Goal: Task Accomplishment & Management: Use online tool/utility

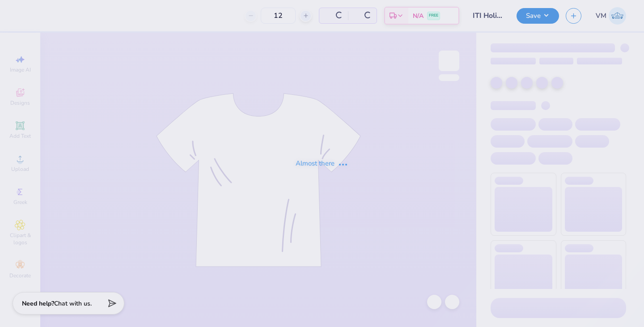
type input "60"
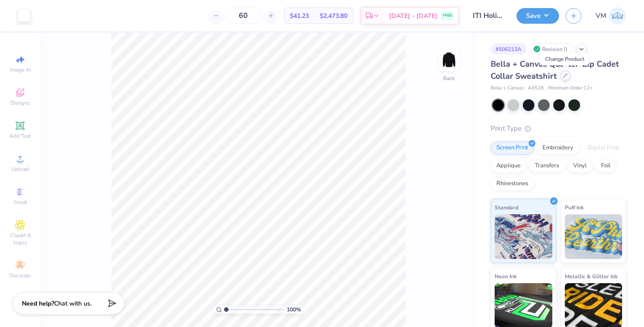
click at [567, 76] on div at bounding box center [565, 76] width 10 height 10
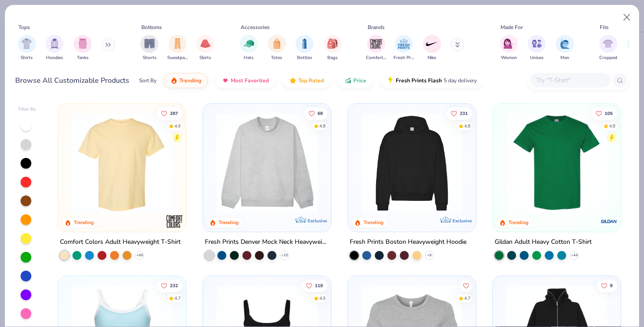
click at [107, 47] on icon at bounding box center [108, 44] width 5 height 4
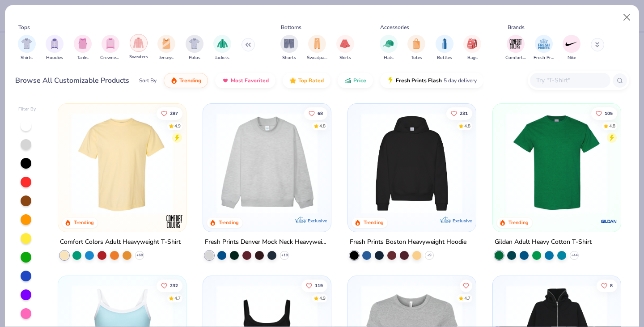
click at [140, 42] on img "filter for Sweaters" at bounding box center [138, 43] width 10 height 10
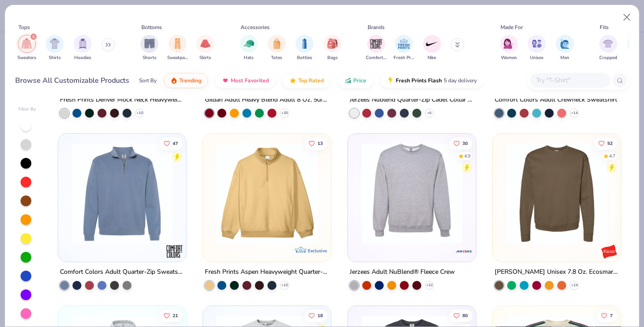
scroll to position [144, 0]
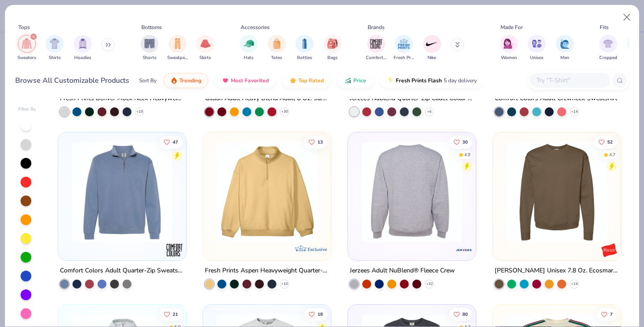
click at [357, 192] on img at bounding box center [302, 191] width 110 height 101
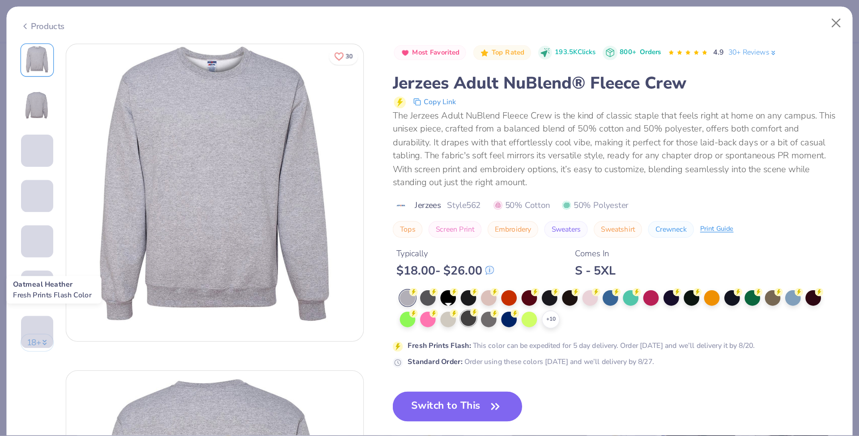
scroll to position [81, 0]
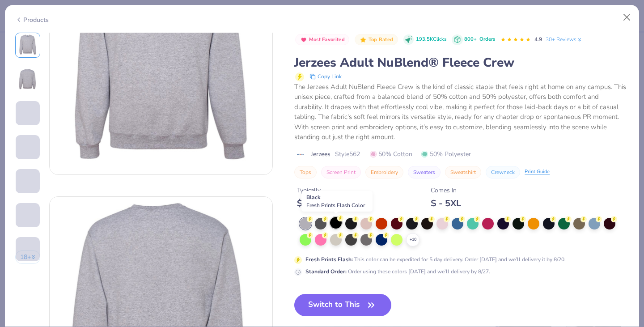
click at [340, 224] on div at bounding box center [336, 223] width 12 height 12
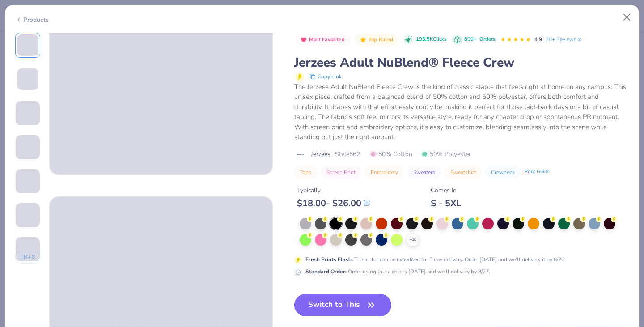
click at [333, 309] on button "Switch to This" at bounding box center [342, 305] width 97 height 22
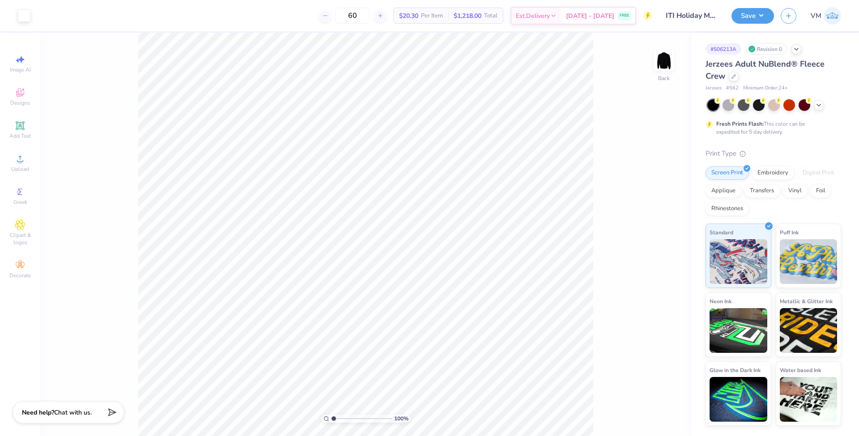
click at [644, 72] on div "Jerzees Adult NuBlend® Fleece Crew" at bounding box center [773, 70] width 136 height 24
click at [644, 74] on icon at bounding box center [733, 75] width 4 height 4
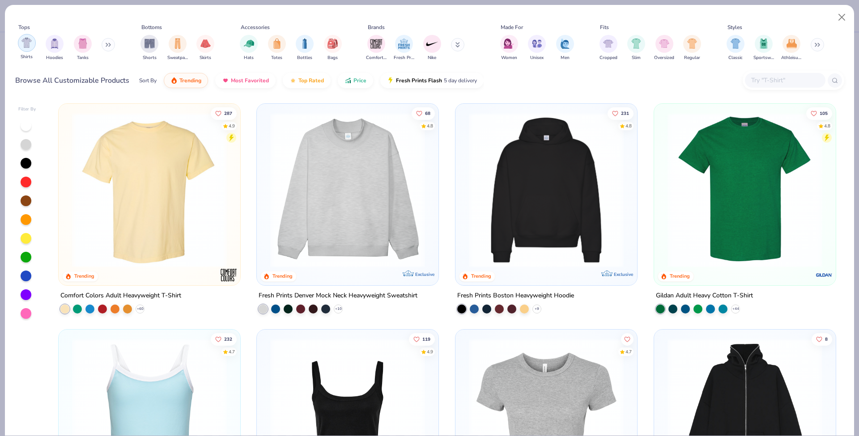
click at [21, 45] on div "filter for Shirts" at bounding box center [27, 43] width 18 height 18
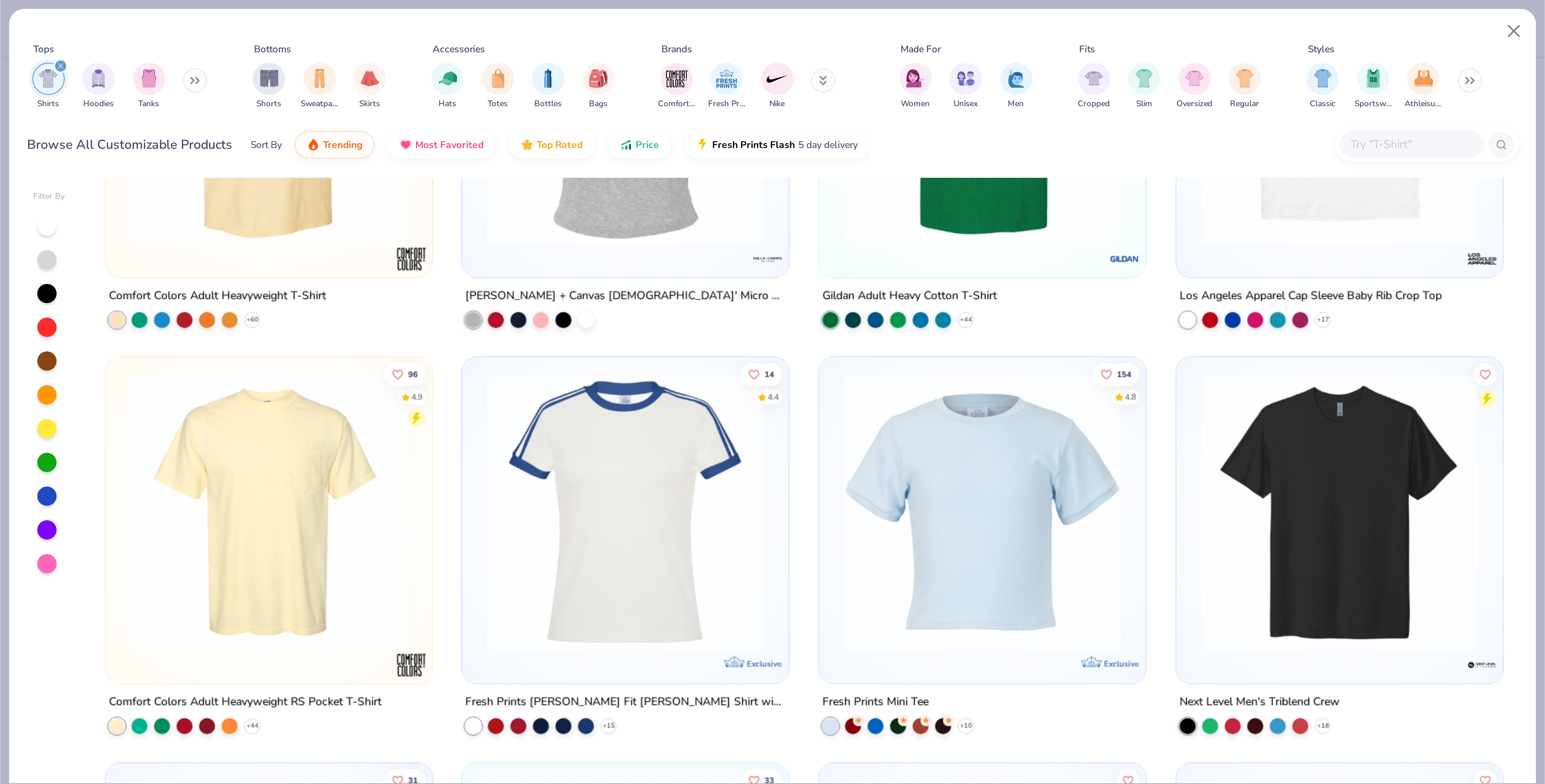
scroll to position [77, 0]
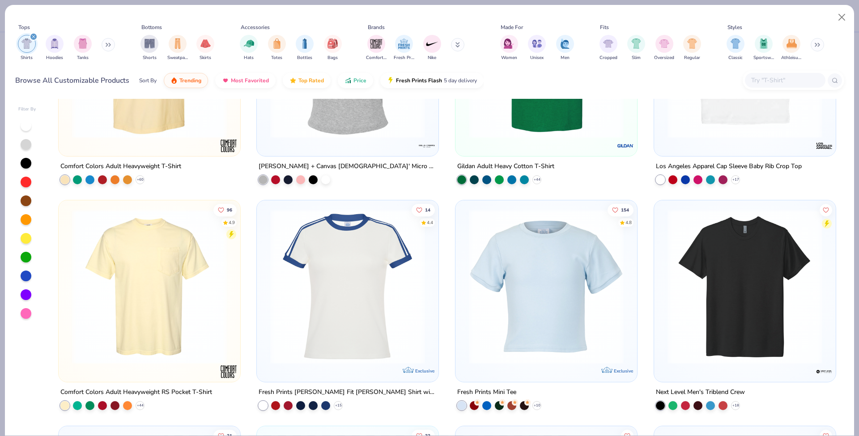
click at [114, 111] on img at bounding box center [150, 60] width 164 height 155
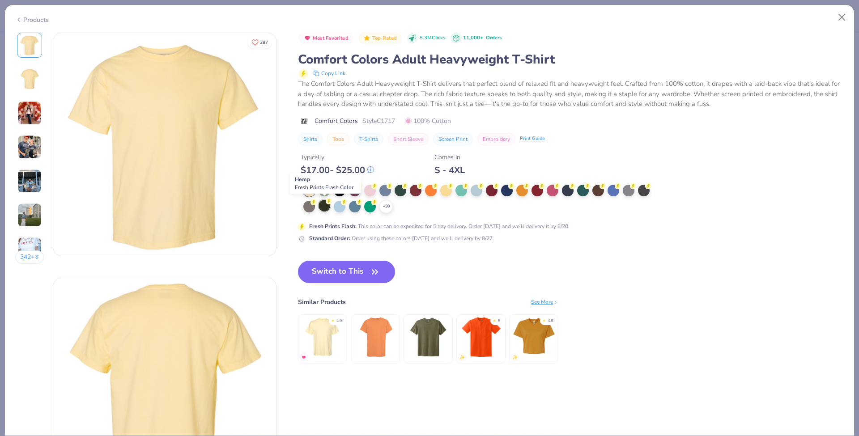
click at [324, 201] on div at bounding box center [324, 206] width 12 height 12
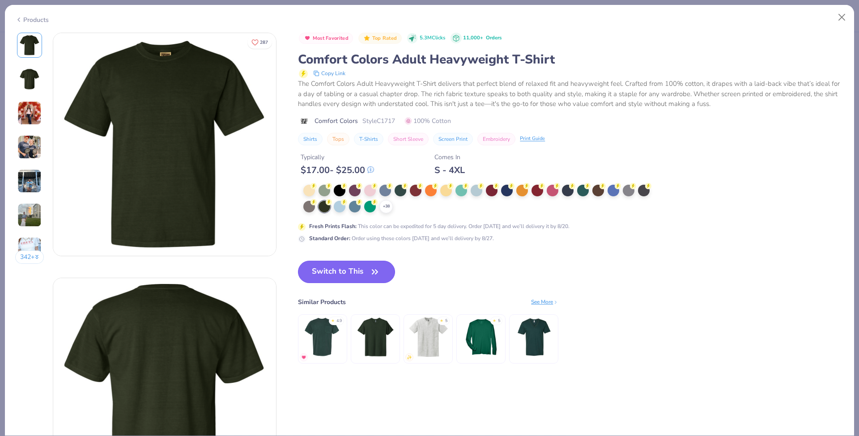
click at [352, 265] on button "Switch to This" at bounding box center [346, 272] width 97 height 22
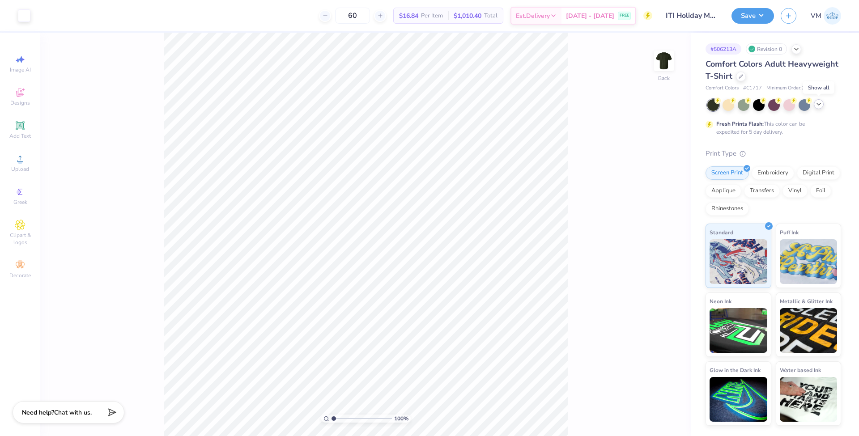
click at [644, 104] on icon at bounding box center [818, 104] width 7 height 7
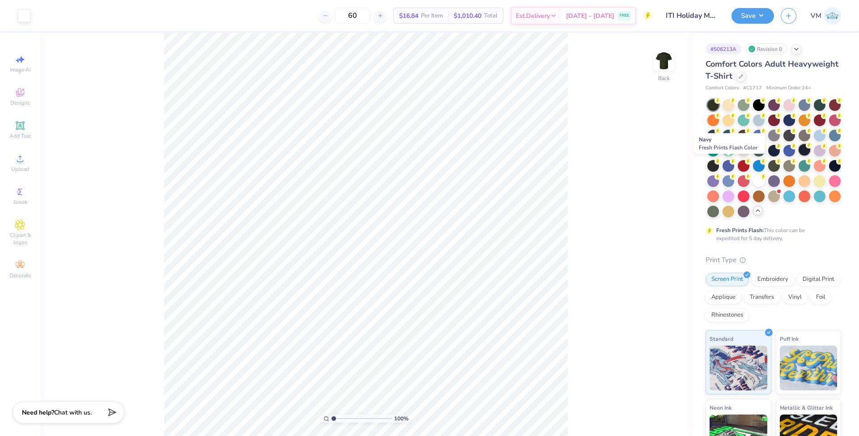
click at [644, 156] on div at bounding box center [804, 150] width 12 height 12
type input "1"
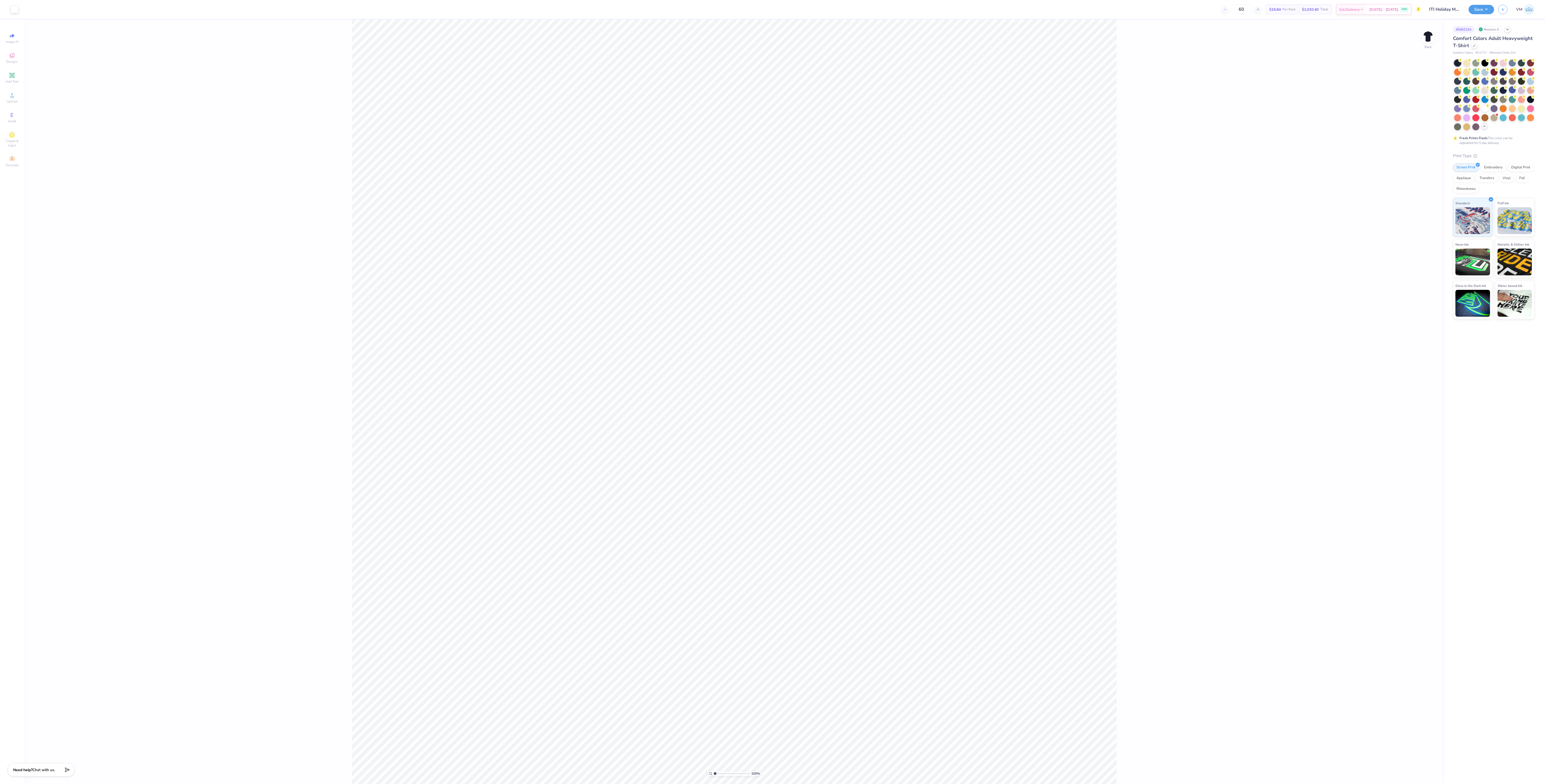
click at [386, 42] on div "Comfort Colors Adult Heavyweight T-Shirt" at bounding box center [1494, 42] width 82 height 14
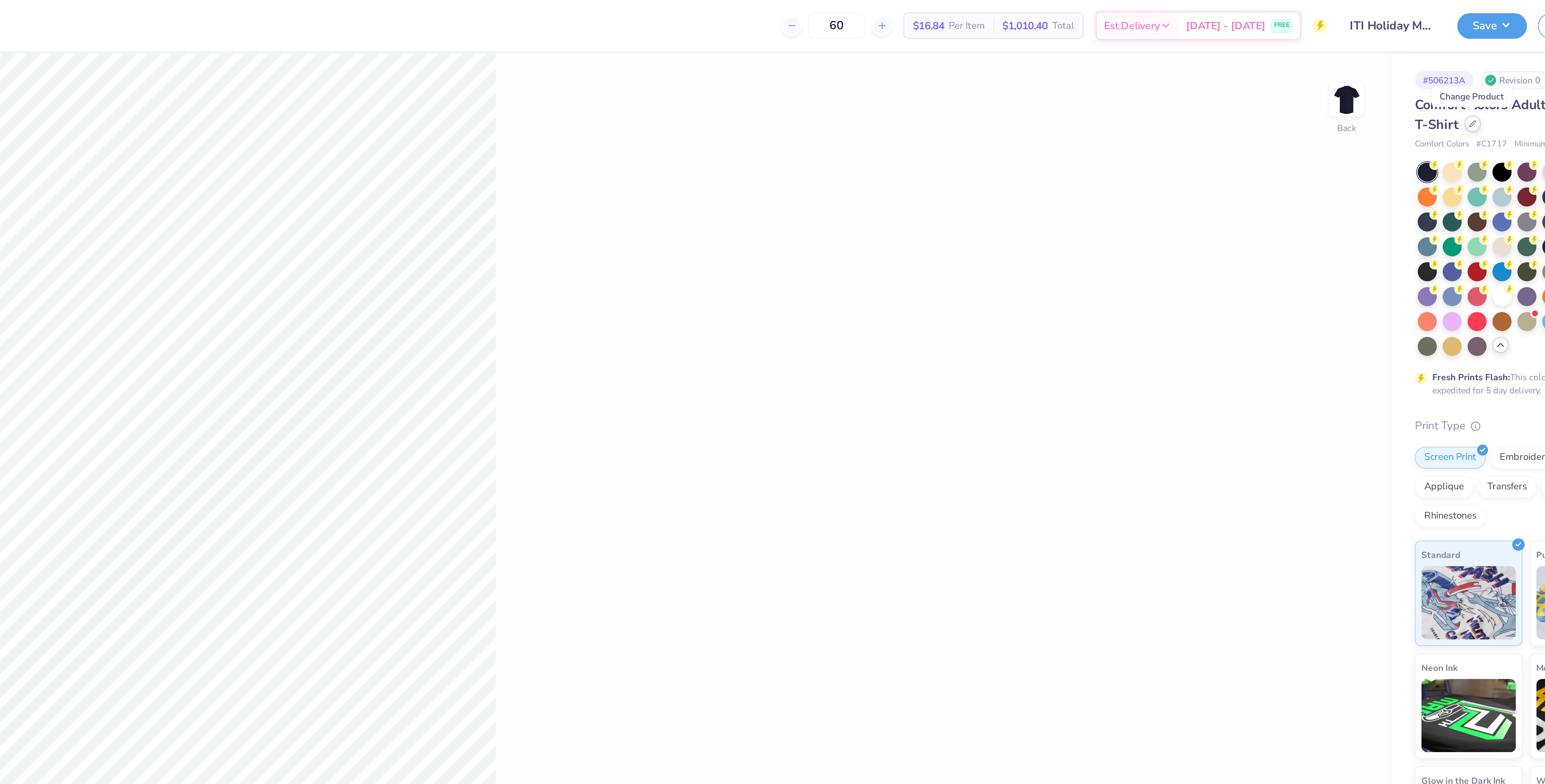
click at [386, 44] on icon at bounding box center [1474, 45] width 2 height 2
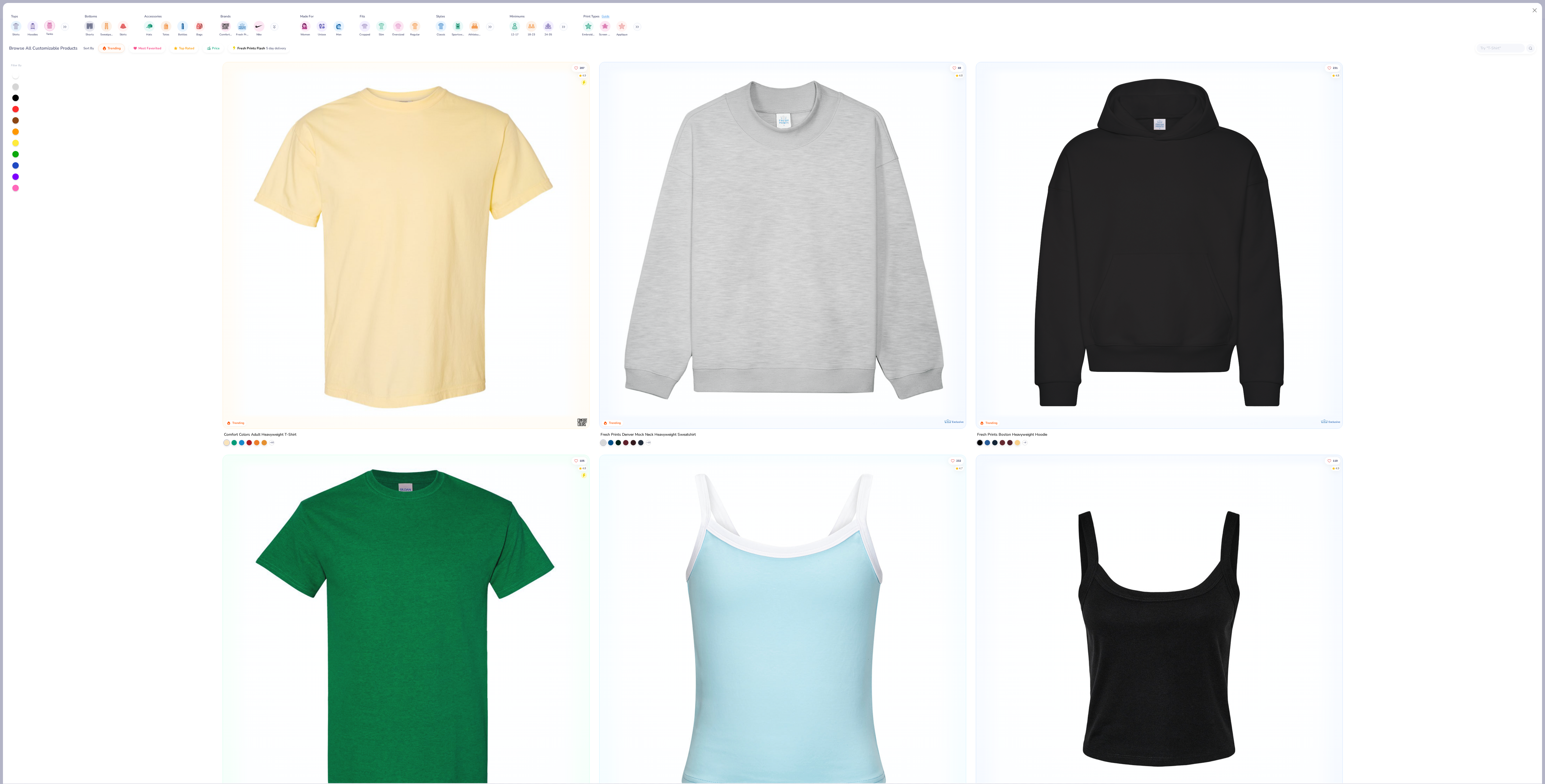
click at [44, 25] on div "filter for Tanks" at bounding box center [50, 26] width 11 height 11
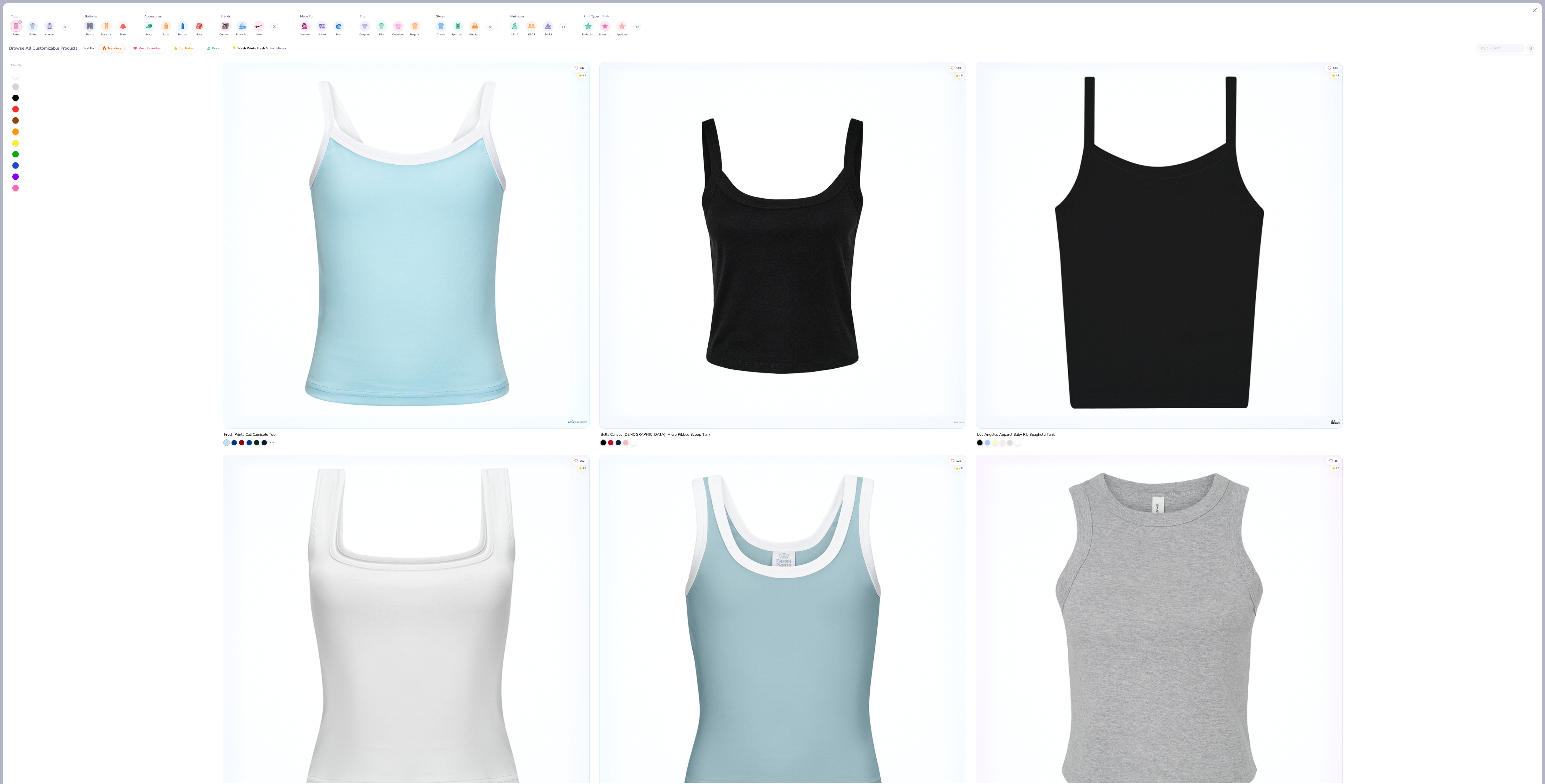
click at [44, 25] on div "filter for Hoodies" at bounding box center [50, 26] width 11 height 11
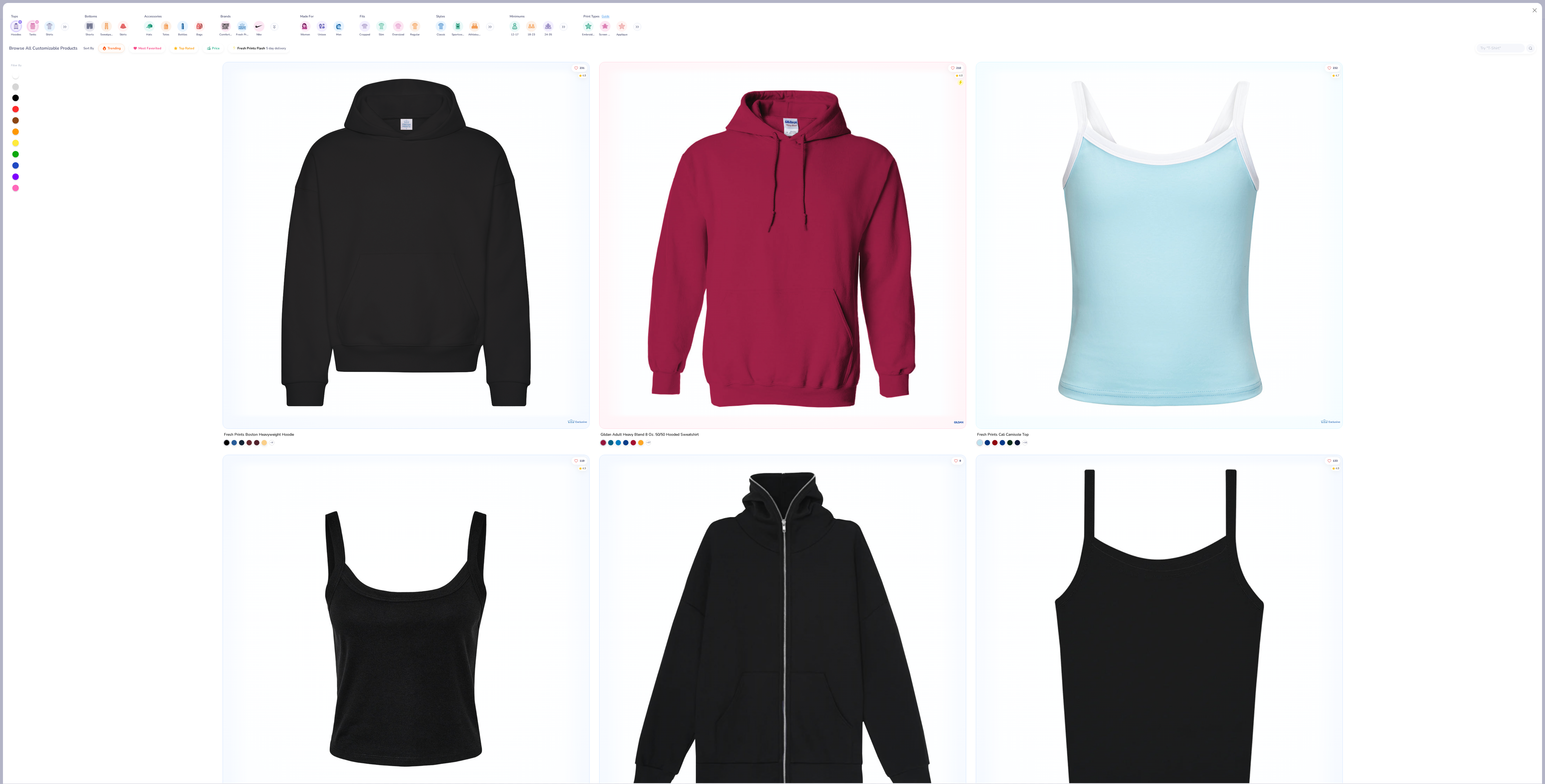
click at [60, 25] on div "Hoodies Tanks Shirts" at bounding box center [40, 28] width 62 height 20
click at [58, 23] on div "Hoodies Tanks Shirts" at bounding box center [40, 28] width 62 height 20
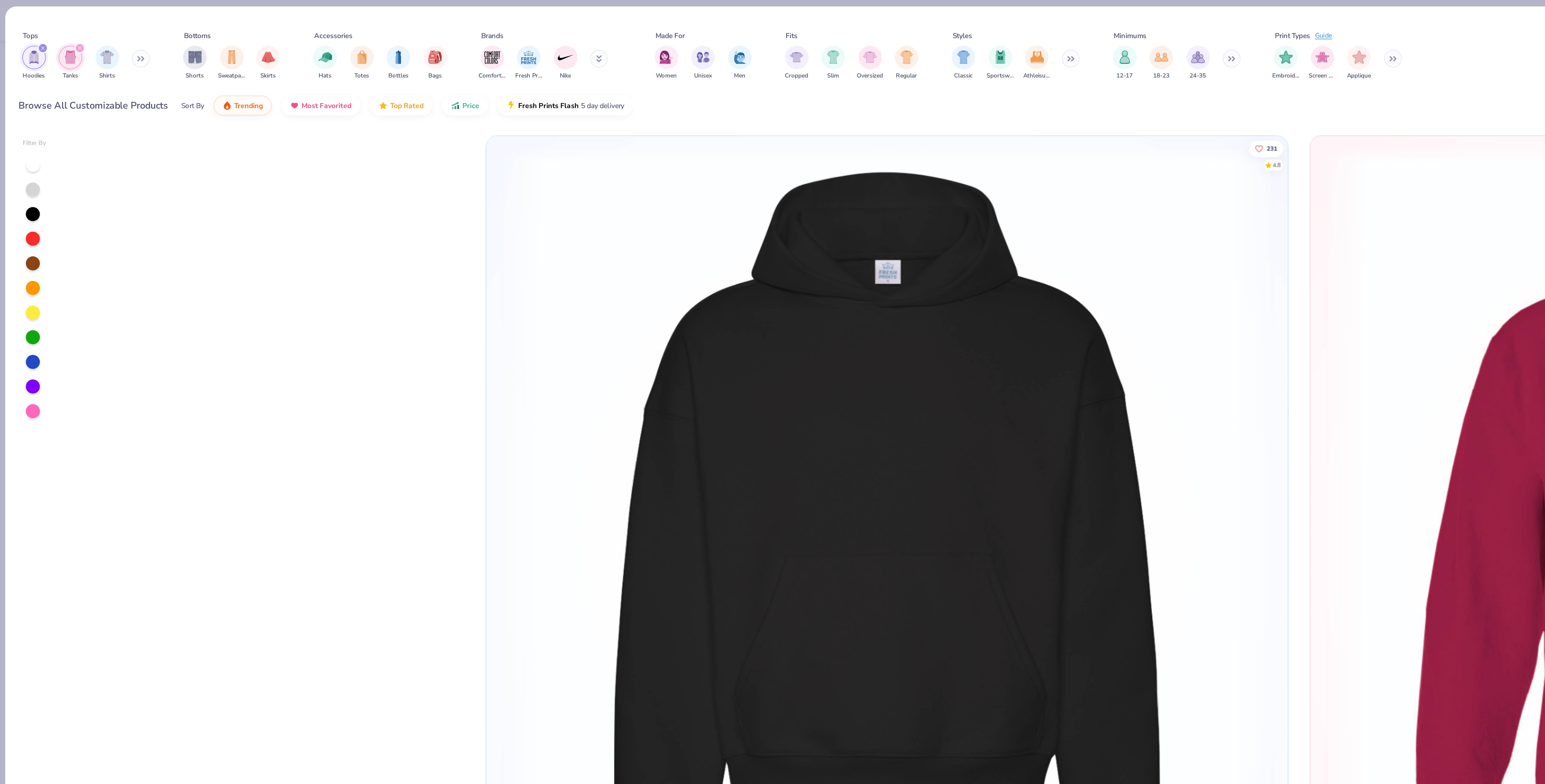
click at [64, 27] on icon at bounding box center [64, 26] width 1 height 2
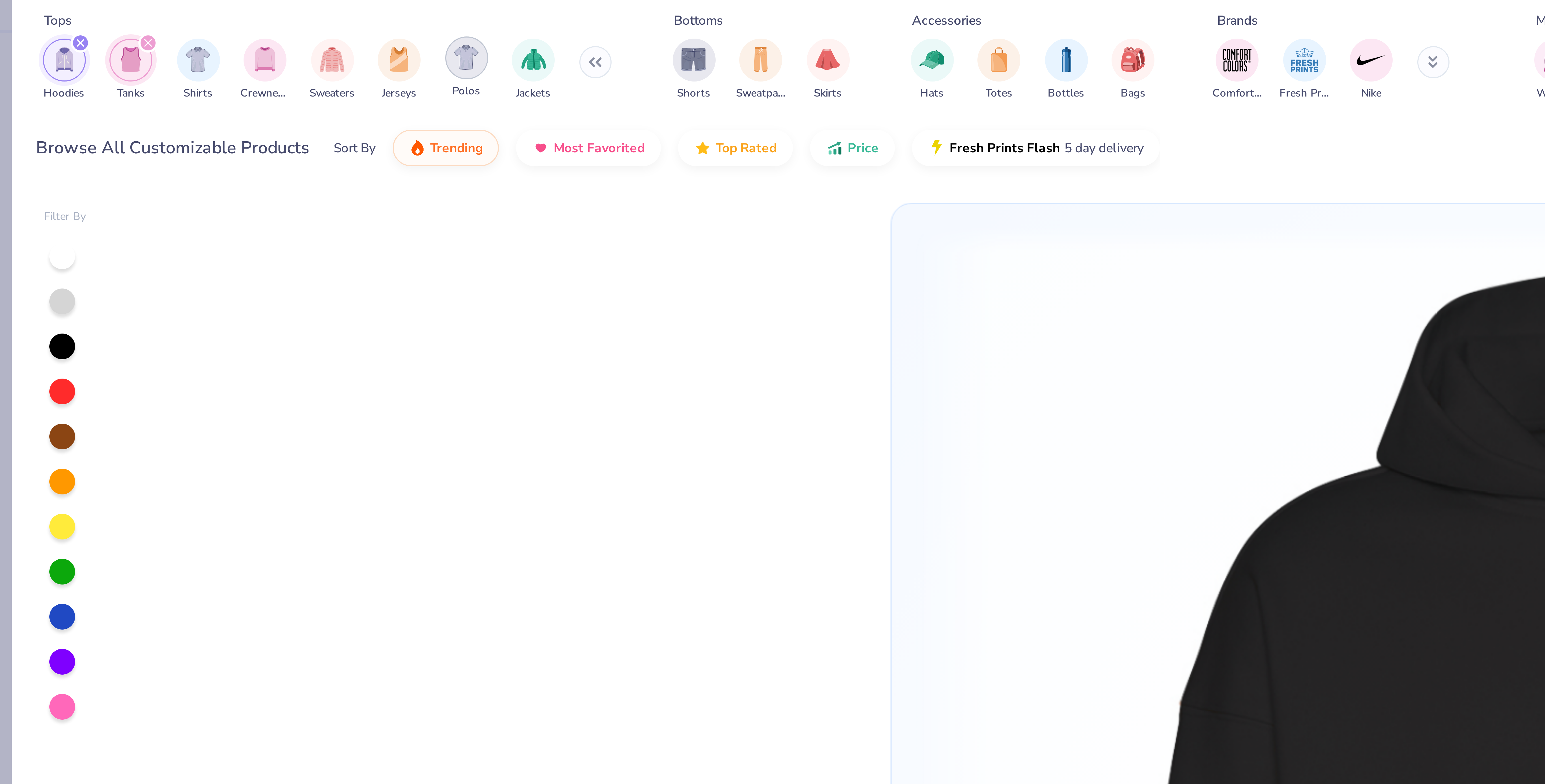
drag, startPoint x: 123, startPoint y: 25, endPoint x: 118, endPoint y: 25, distance: 5.0
click at [118, 25] on div "Hoodies Tanks Shirts Crewnecks Sweaters Jerseys Polos Jackets" at bounding box center [82, 28] width 145 height 20
click at [118, 25] on img "filter for Polos" at bounding box center [116, 26] width 6 height 6
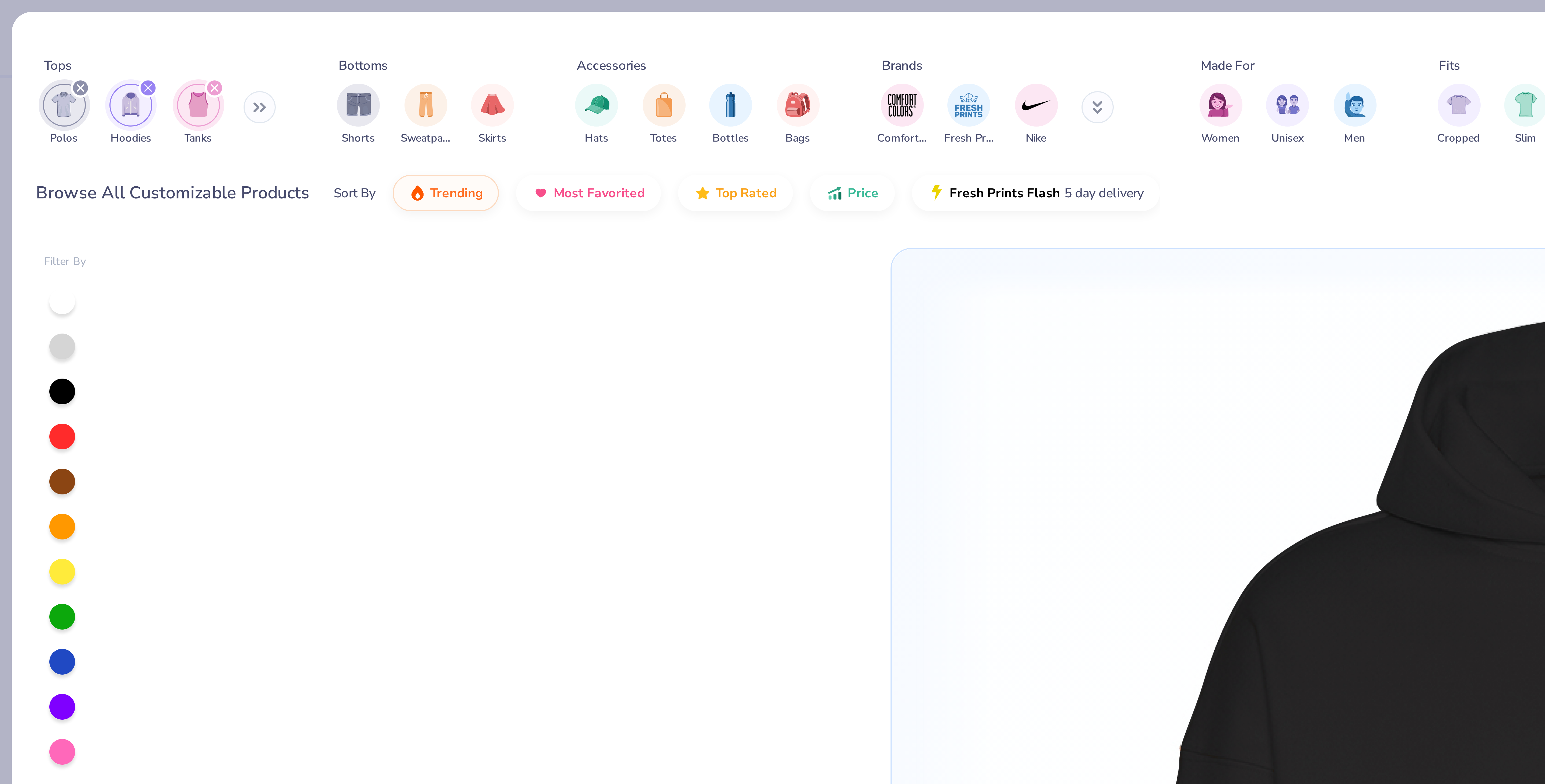
click at [36, 22] on icon "filter for Hoodies" at bounding box center [37, 22] width 2 height 2
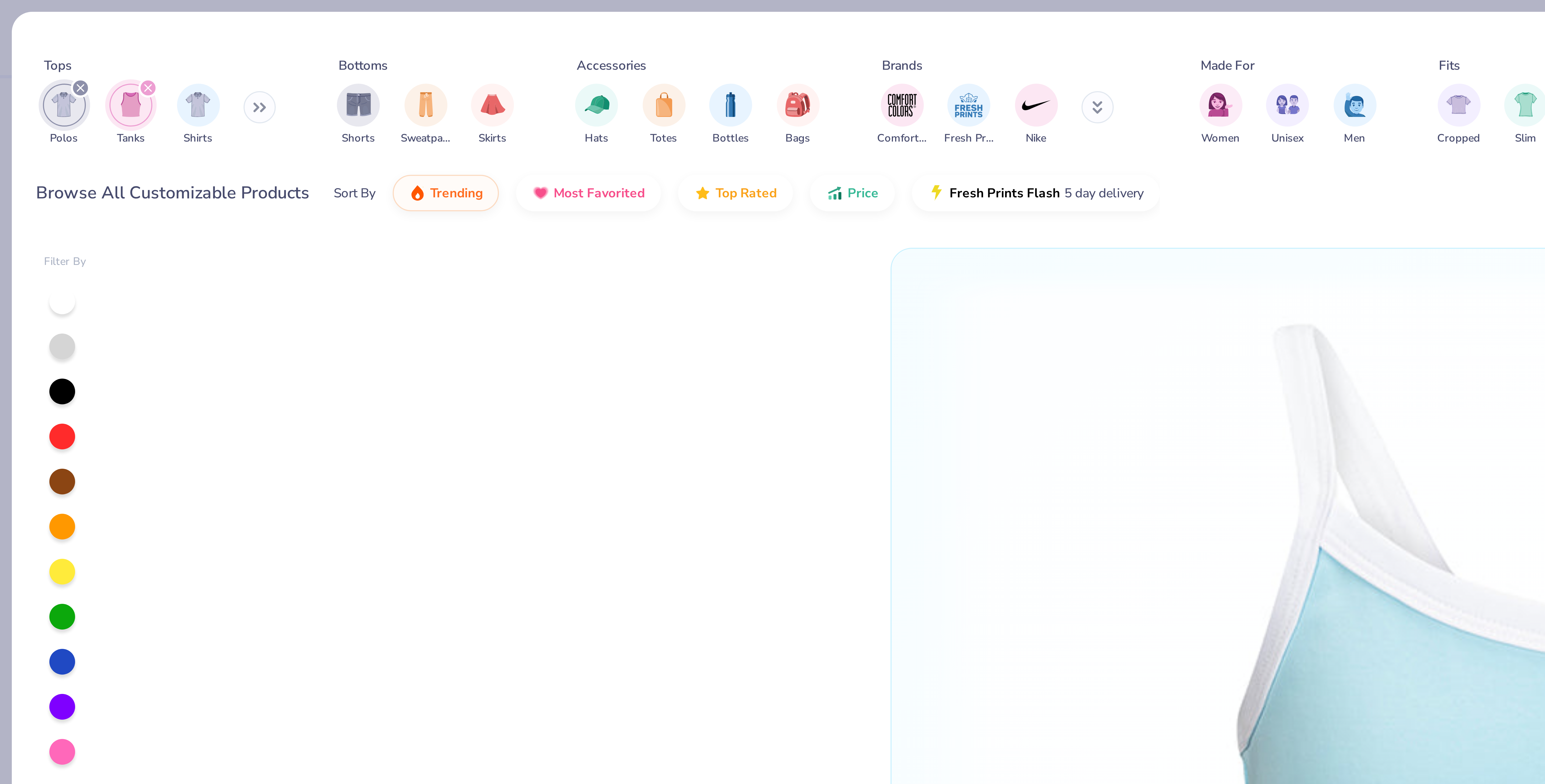
click at [35, 22] on div "filter for Tanks" at bounding box center [37, 22] width 5 height 5
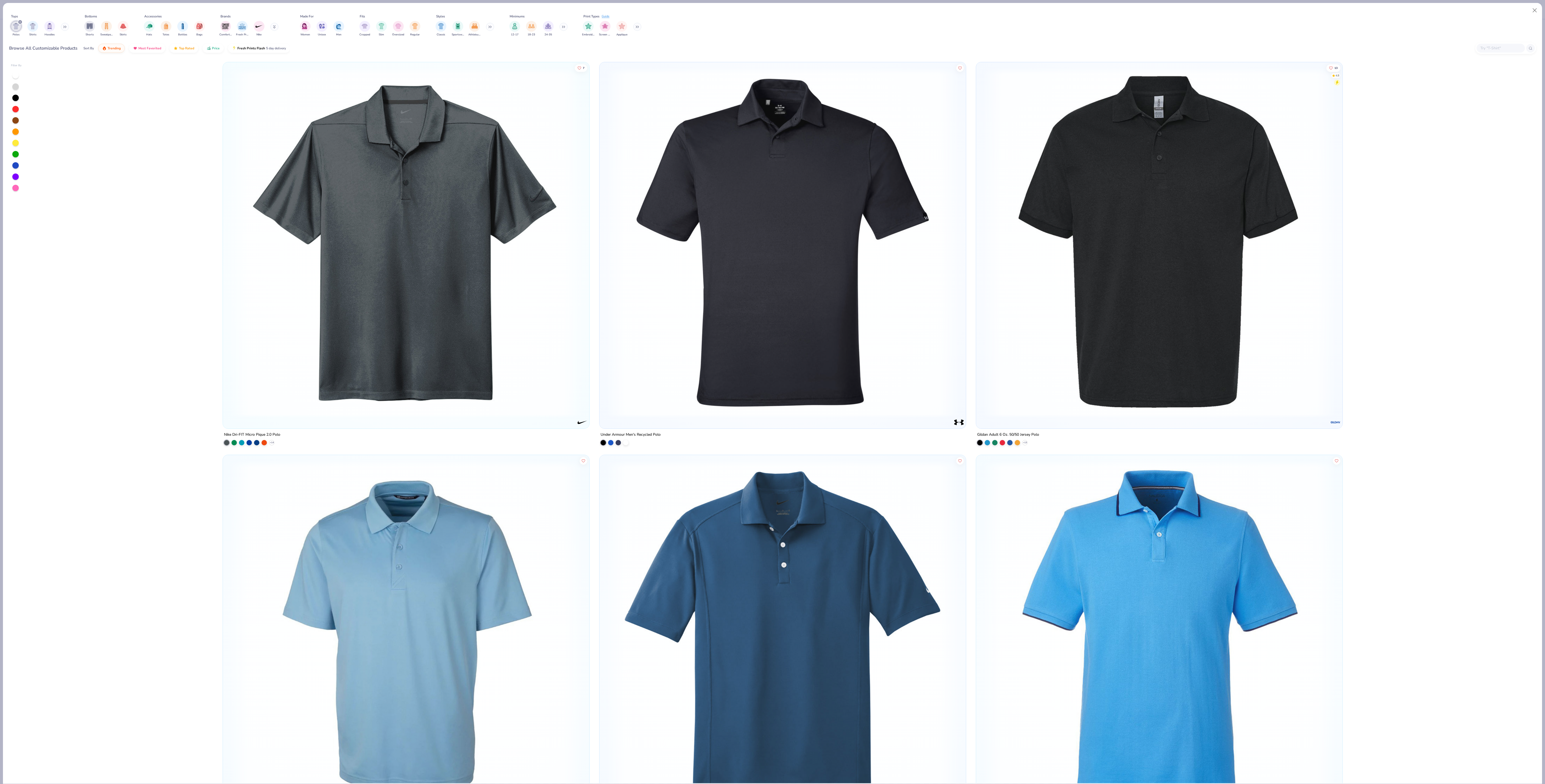
click at [386, 195] on img at bounding box center [782, 635] width 356 height 350
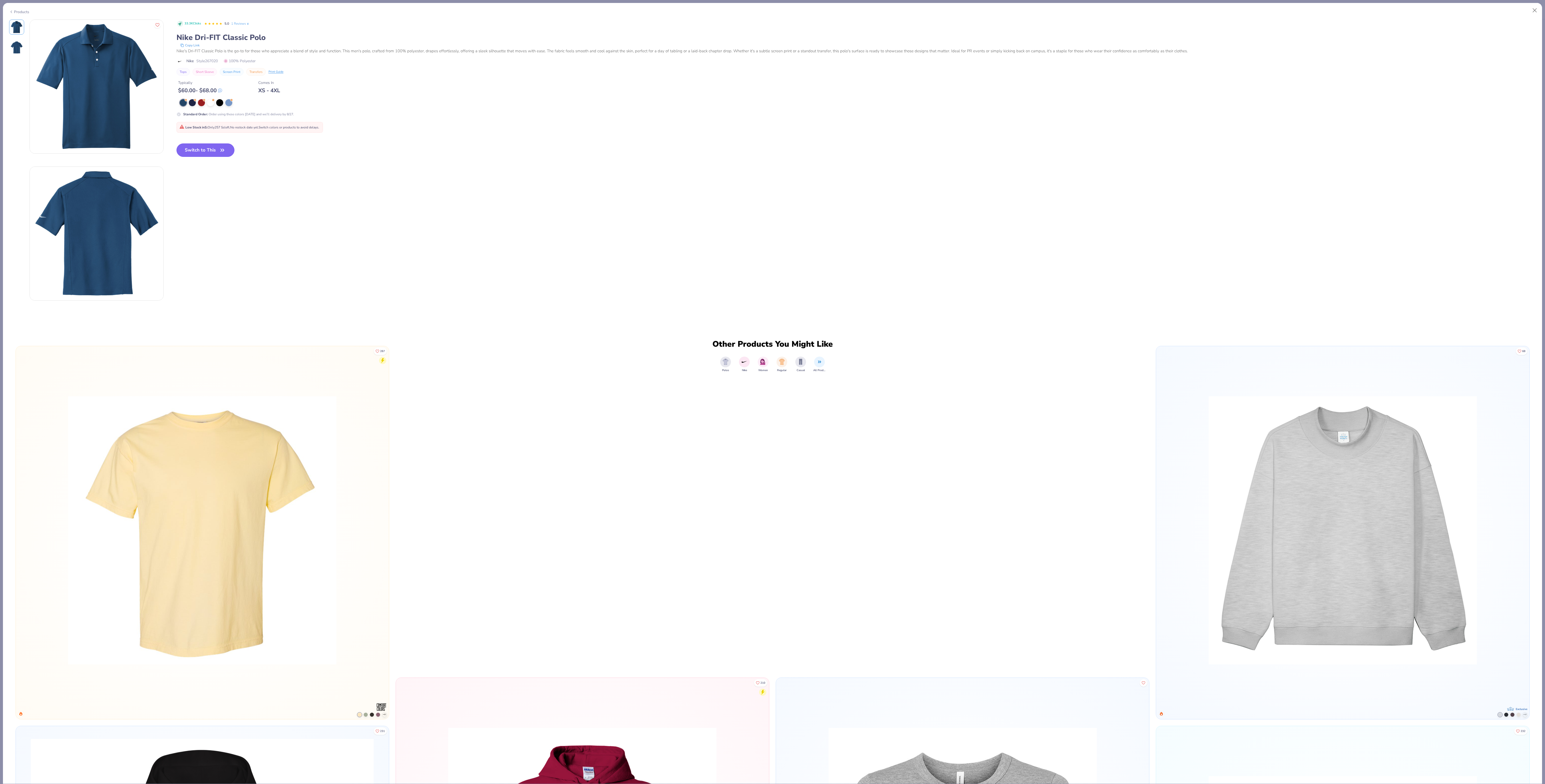
click at [192, 149] on button "Switch to This" at bounding box center [205, 150] width 58 height 13
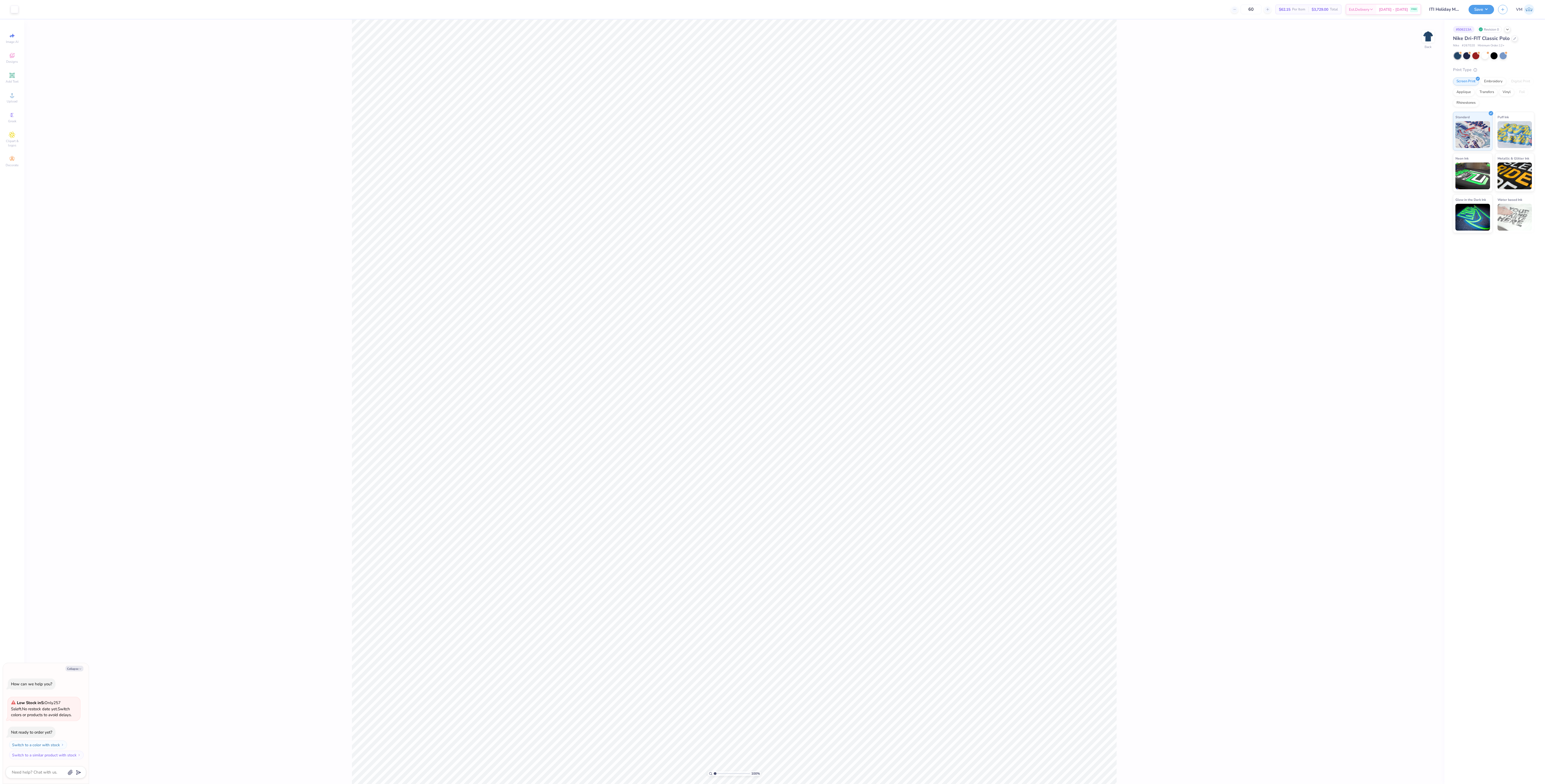
type textarea "x"
type input "1.00985584527178"
type textarea "x"
type input "1.00985584527178"
type textarea "x"
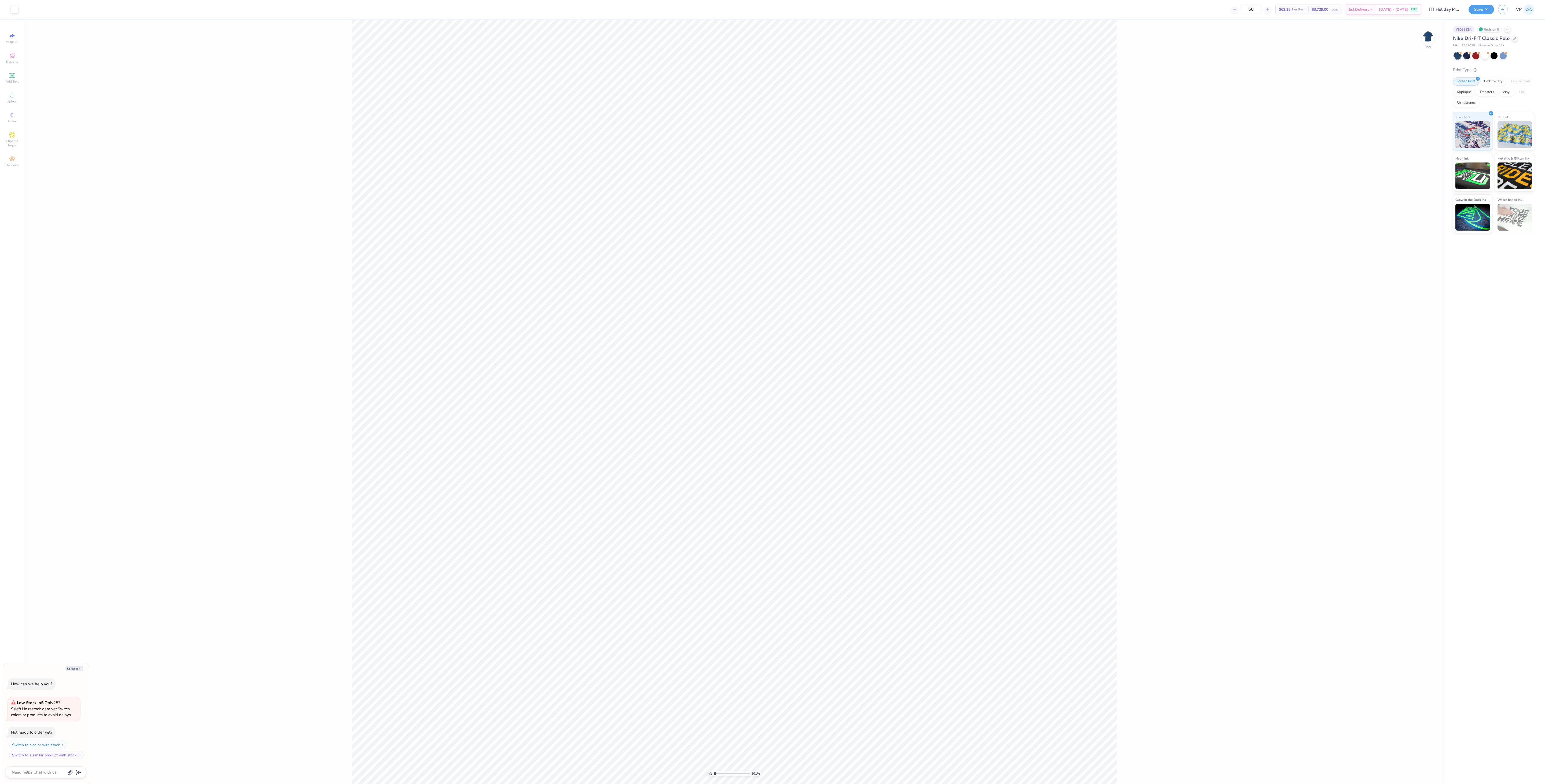
type input "1.00985584527178"
type textarea "x"
type input "1.00985584527178"
type textarea "x"
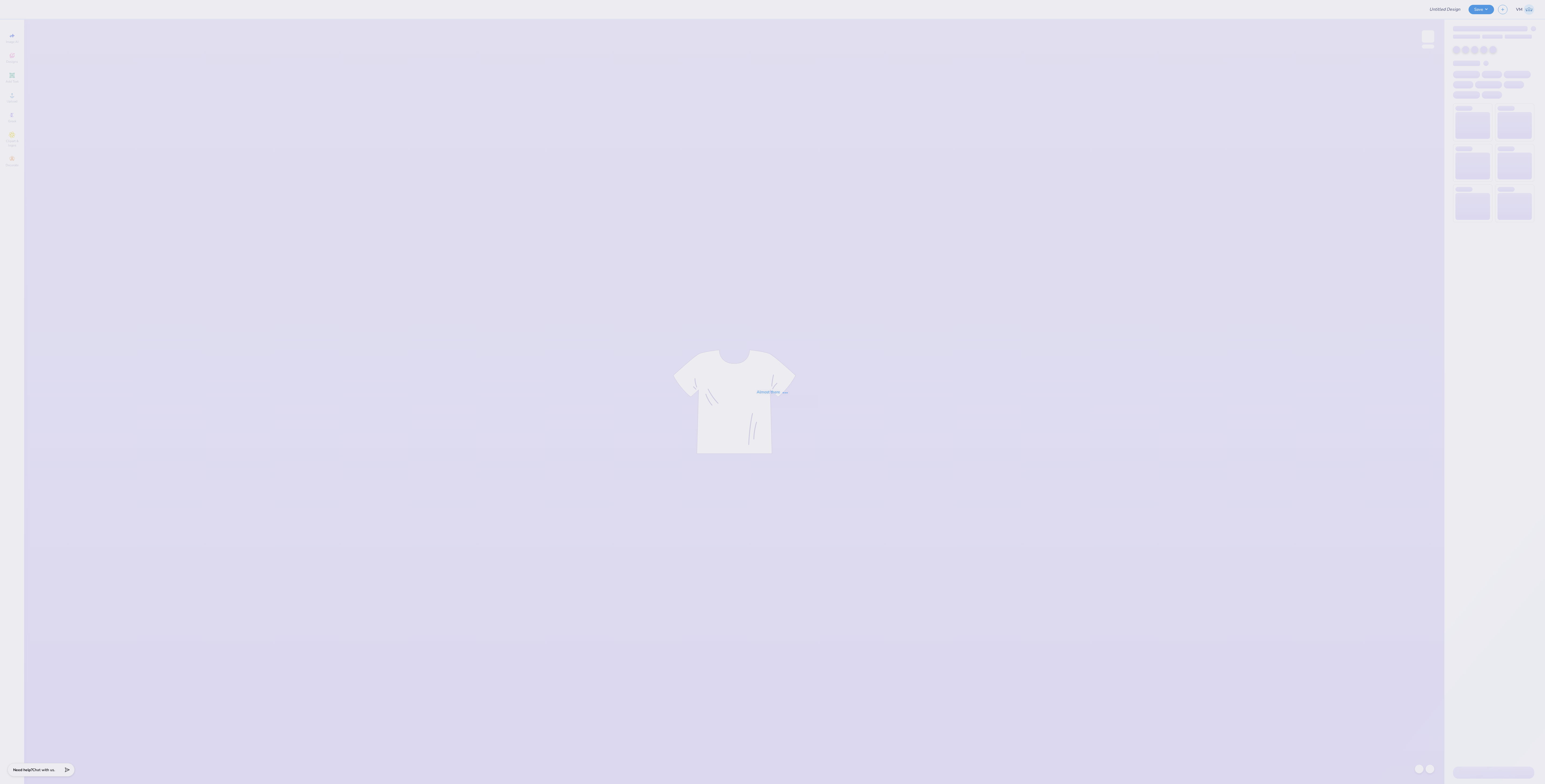
type input "[MEDICAL_DATA] Shirts"
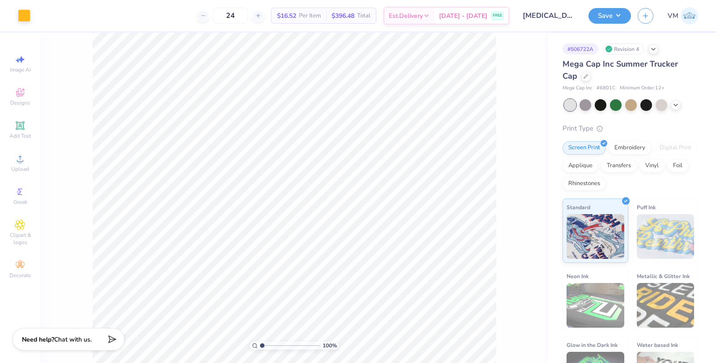
click at [669, 106] on div at bounding box center [631, 105] width 134 height 12
click at [671, 105] on div at bounding box center [675, 104] width 10 height 10
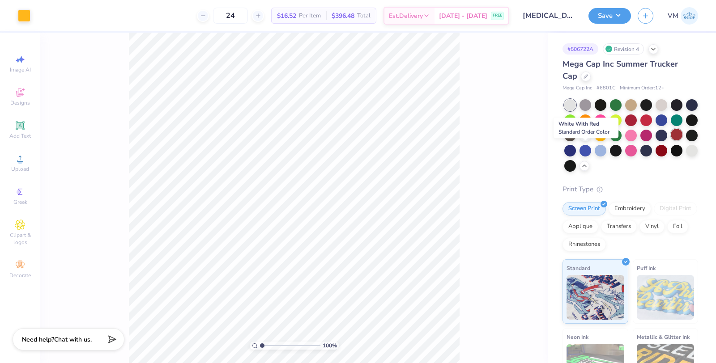
click at [670, 140] on div at bounding box center [676, 135] width 12 height 12
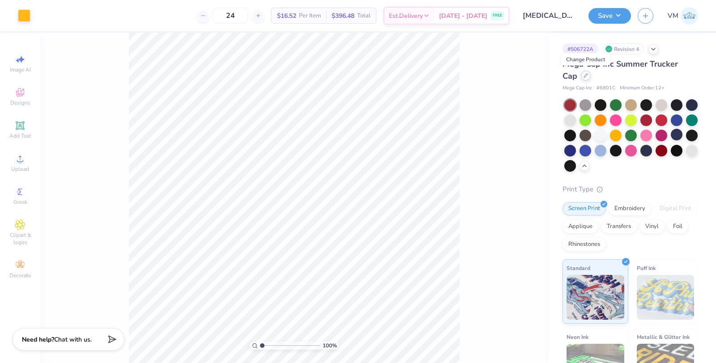
click at [583, 76] on icon at bounding box center [585, 75] width 4 height 4
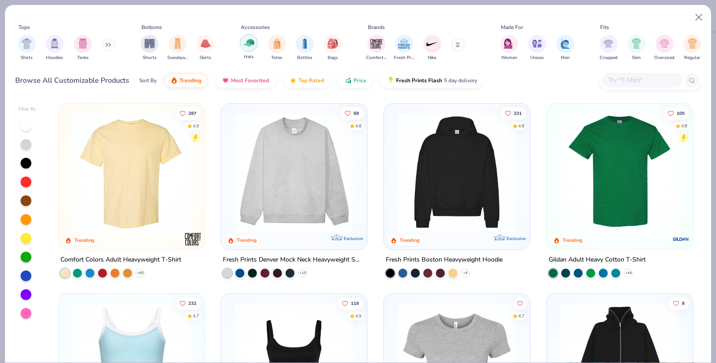
click at [250, 47] on img "filter for Hats" at bounding box center [249, 43] width 10 height 10
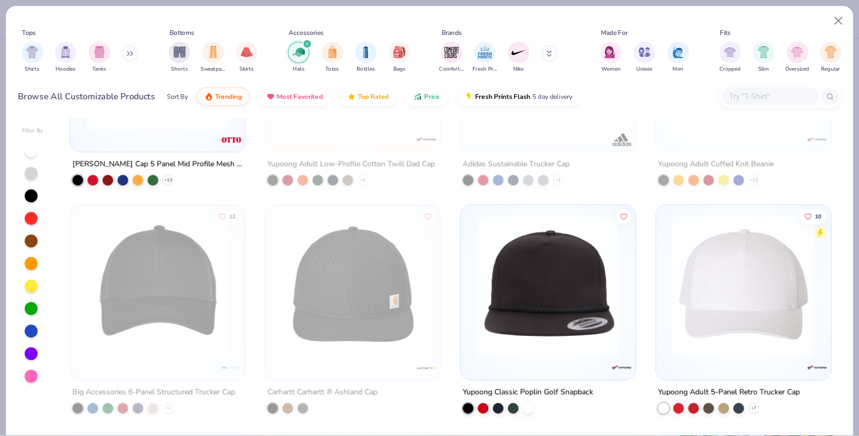
scroll to position [450, 0]
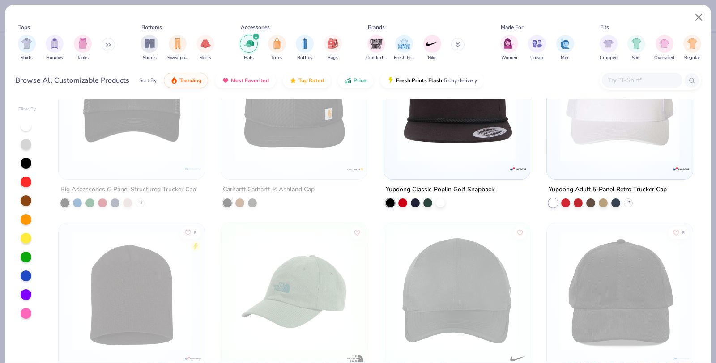
click at [450, 151] on img at bounding box center [457, 101] width 128 height 119
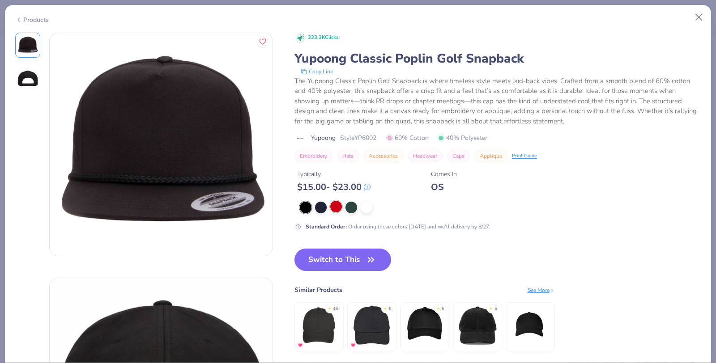
click at [336, 207] on div at bounding box center [336, 207] width 12 height 12
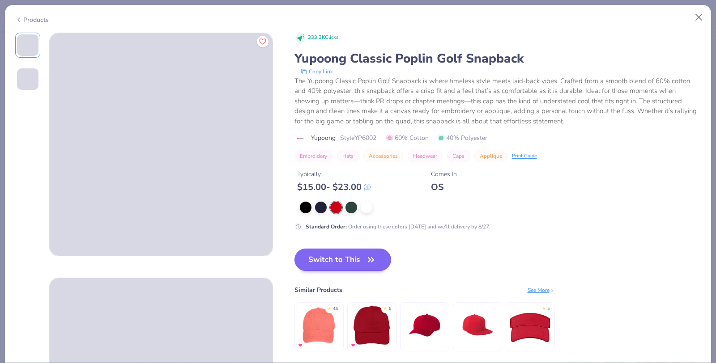
click at [352, 207] on div at bounding box center [351, 208] width 12 height 12
click at [361, 253] on button "Switch to This" at bounding box center [342, 260] width 97 height 22
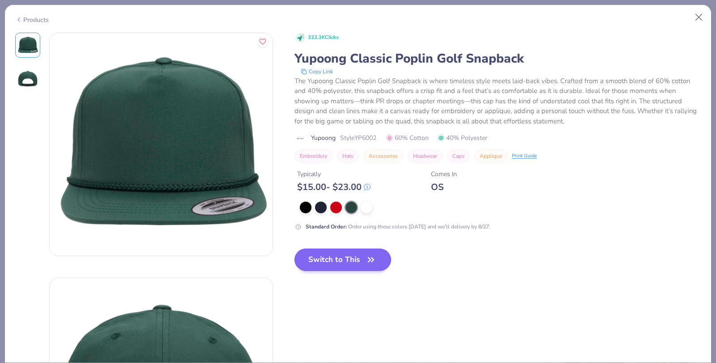
click at [341, 262] on button "Switch to This" at bounding box center [342, 260] width 97 height 22
